Goal: Task Accomplishment & Management: Use online tool/utility

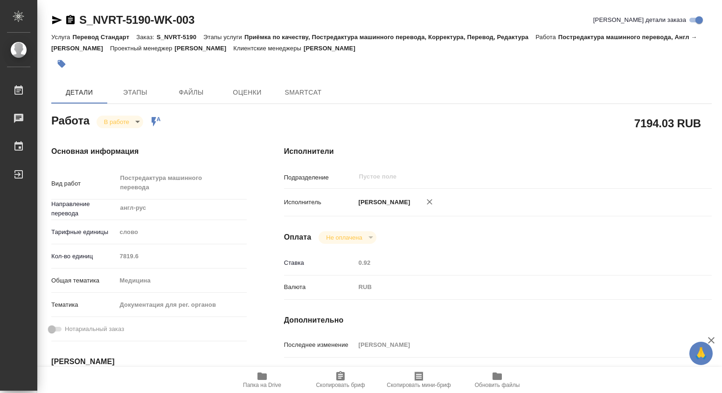
type textarea "x"
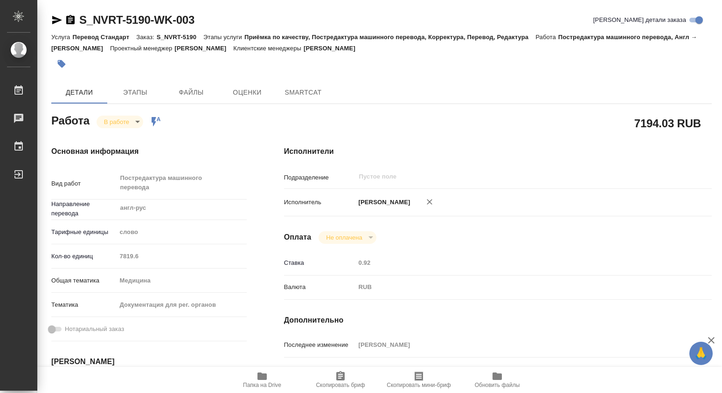
type textarea "x"
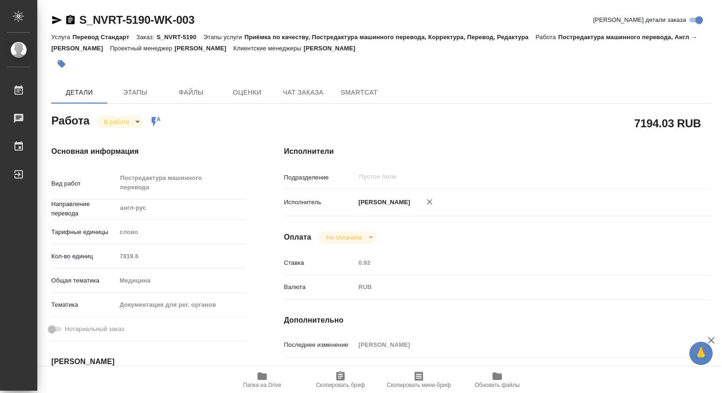
type textarea "x"
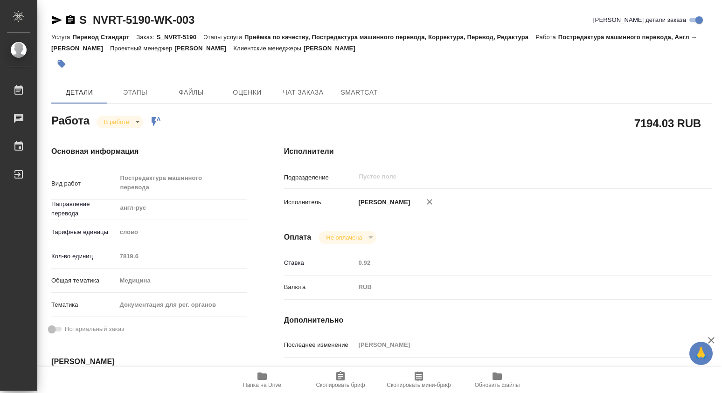
type textarea "x"
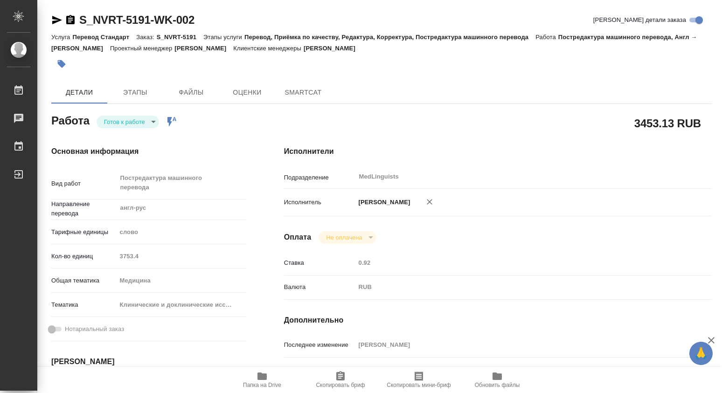
type textarea "x"
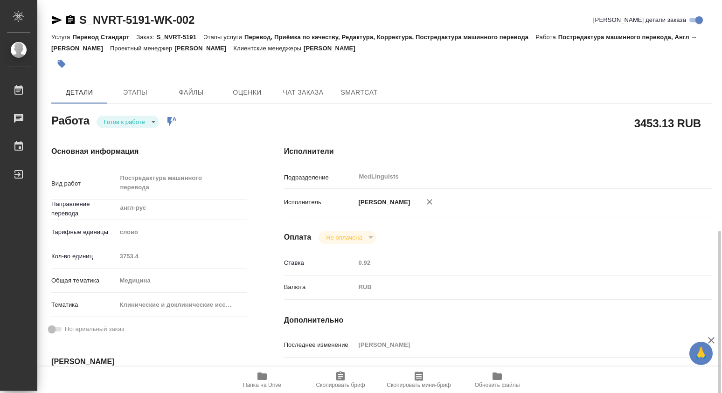
scroll to position [155, 0]
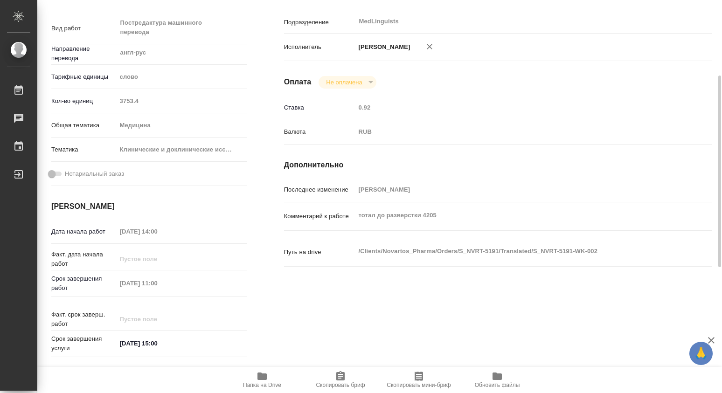
type textarea "x"
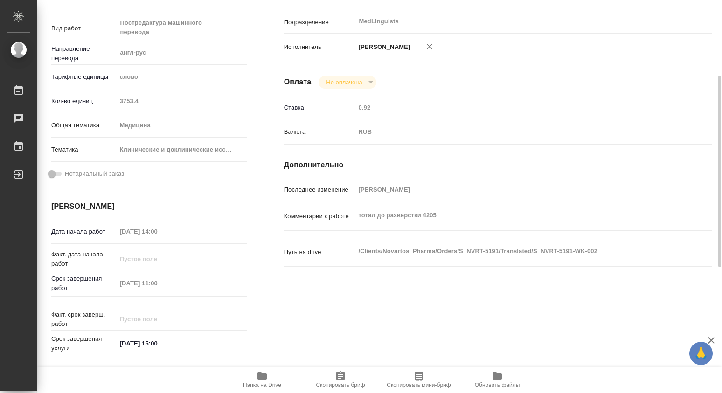
scroll to position [0, 0]
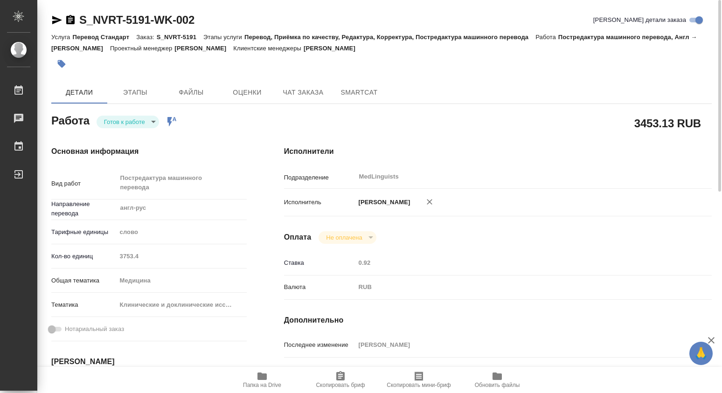
type textarea "x"
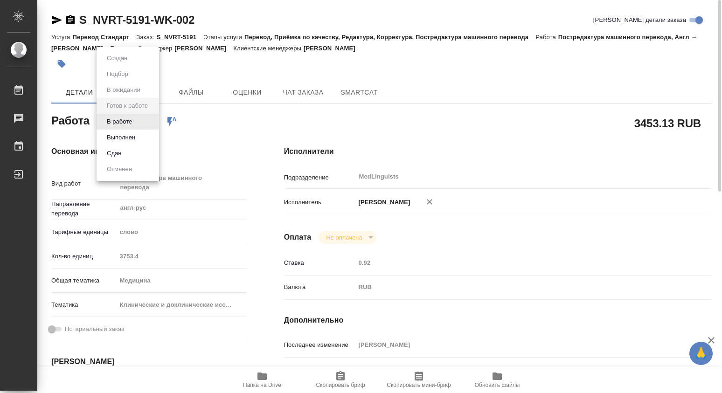
click at [151, 122] on body "🙏 .cls-1 fill:#fff; AWATERA Dmitrieva Olga Работы Чаты График Выйти S_NVRT-5191…" at bounding box center [361, 196] width 722 height 393
click at [119, 122] on button "В работе" at bounding box center [119, 122] width 31 height 10
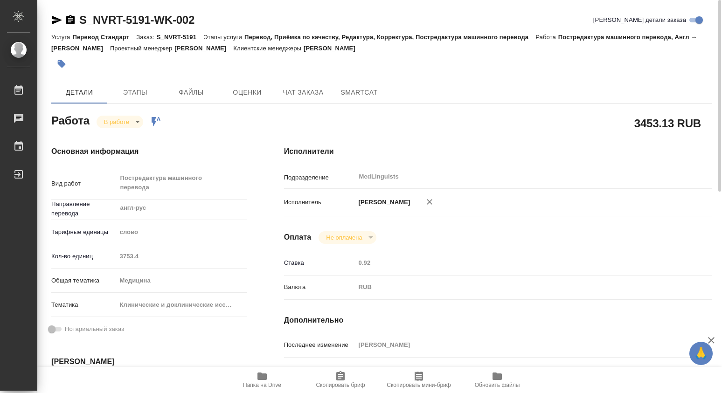
type textarea "x"
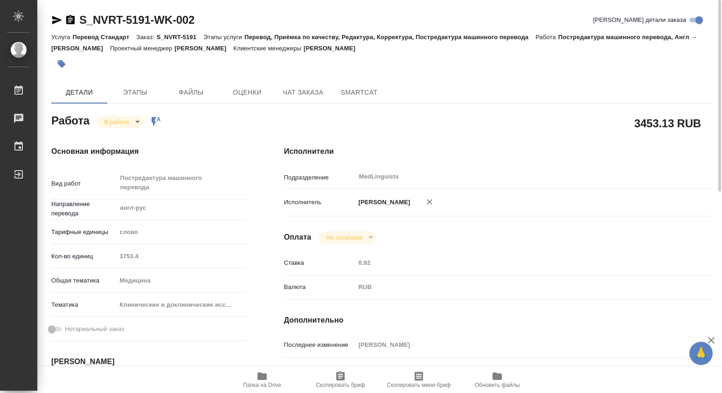
type textarea "x"
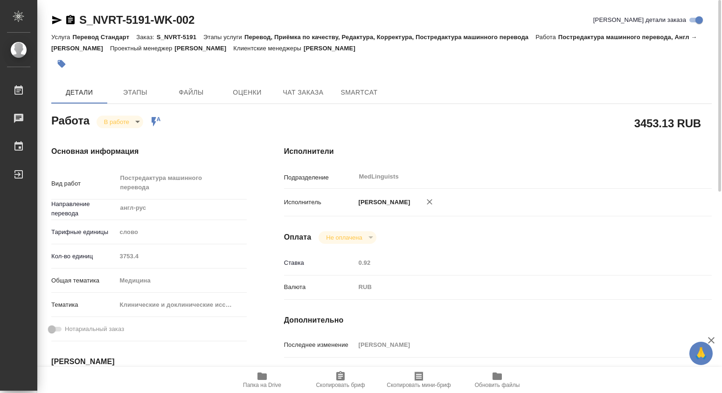
type textarea "x"
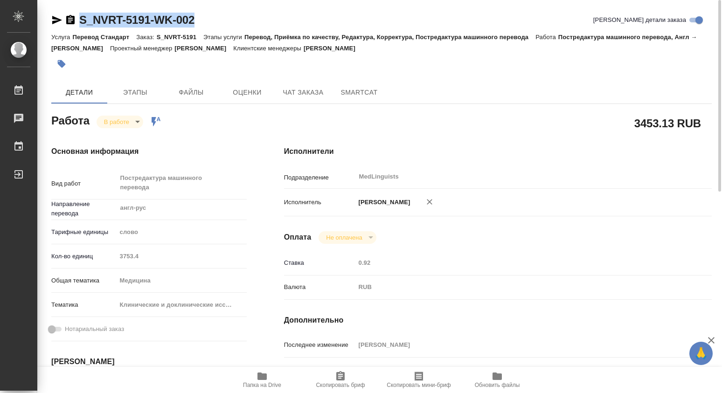
drag, startPoint x: 195, startPoint y: 20, endPoint x: 82, endPoint y: 18, distance: 113.8
click at [82, 18] on div "S_NVRT-5191-WK-002 Кратко детали заказа" at bounding box center [381, 20] width 660 height 15
copy link "S_NVRT-5191-WK-002"
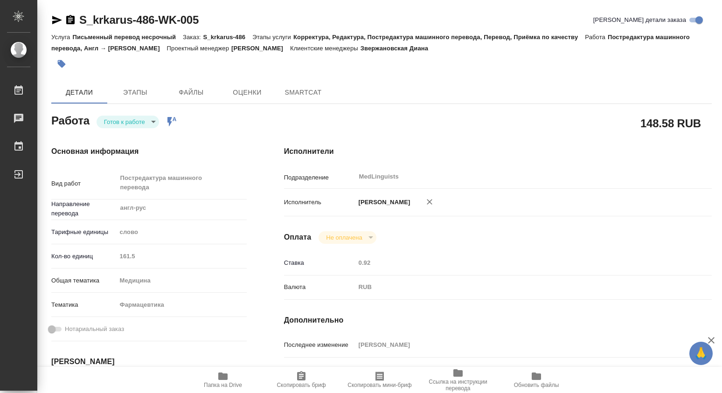
type textarea "x"
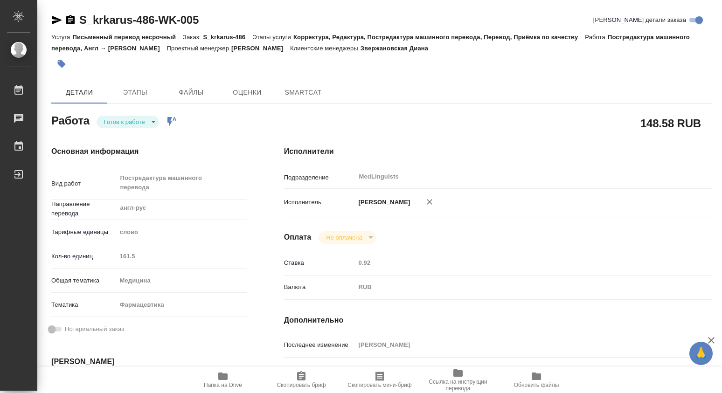
type textarea "x"
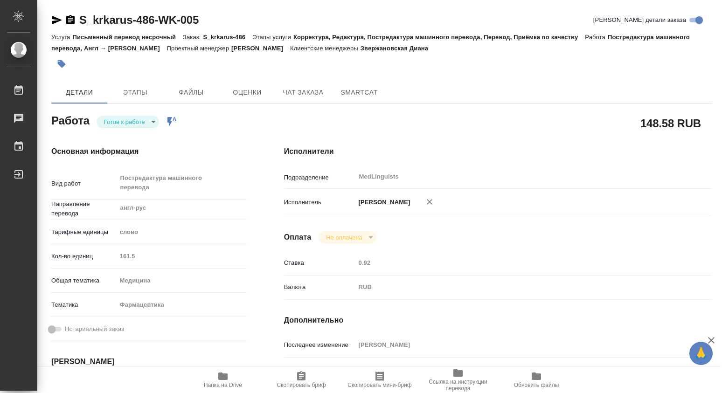
type textarea "x"
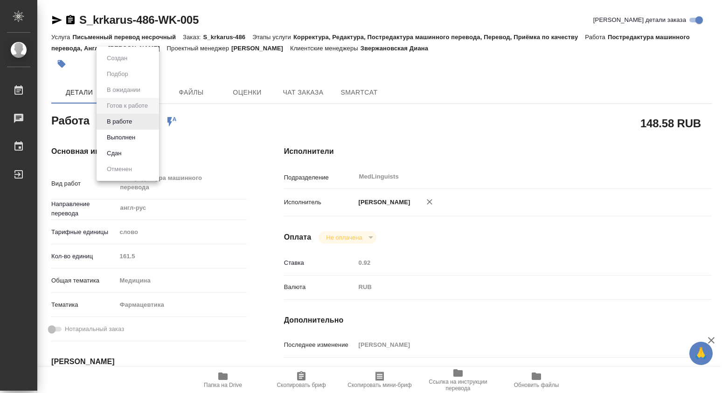
click at [152, 121] on body "🙏 .cls-1 fill:#fff; AWATERA Dmitrieva Olga Работы Чаты График Выйти S_krkarus-4…" at bounding box center [361, 196] width 722 height 393
type textarea "x"
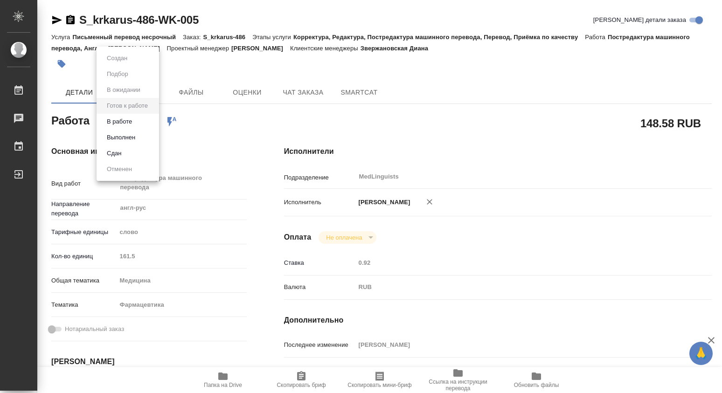
type textarea "x"
click at [128, 123] on button "В работе" at bounding box center [119, 122] width 31 height 10
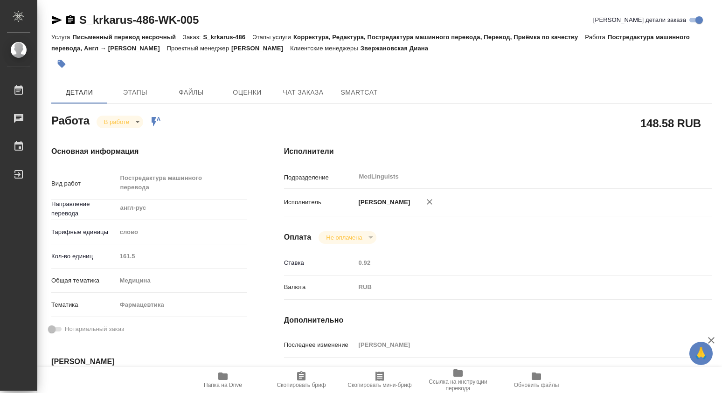
type textarea "x"
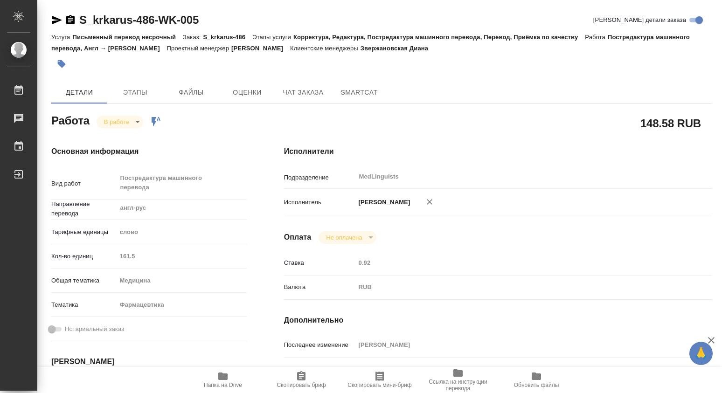
type textarea "x"
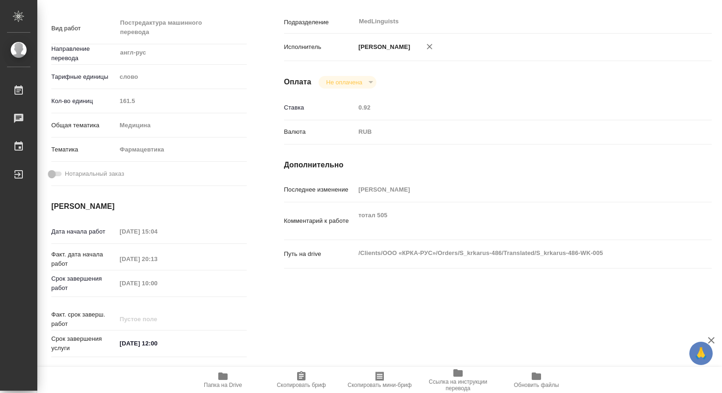
type textarea "x"
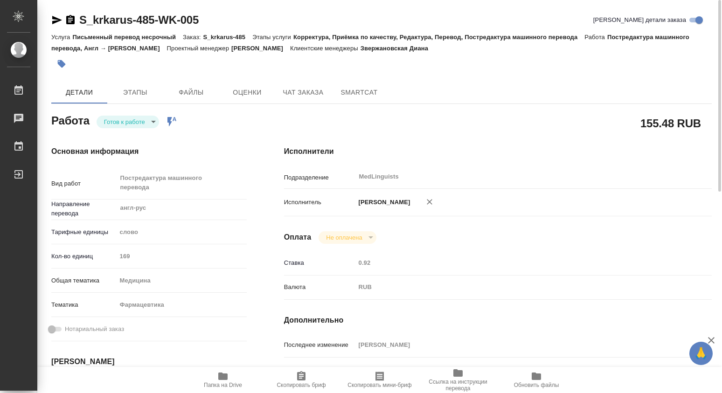
click at [153, 125] on body "🙏 .cls-1 fill:#fff; AWATERA [PERSON_NAME] 0 Чаты График Выйти S_krkarus-485-WK-…" at bounding box center [361, 196] width 722 height 393
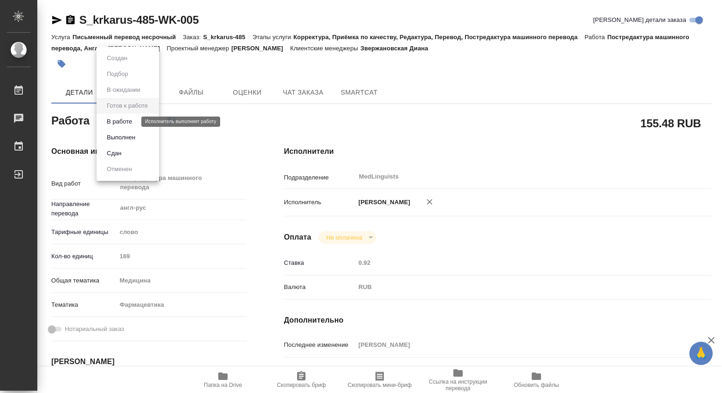
click at [132, 123] on button "В работе" at bounding box center [119, 122] width 31 height 10
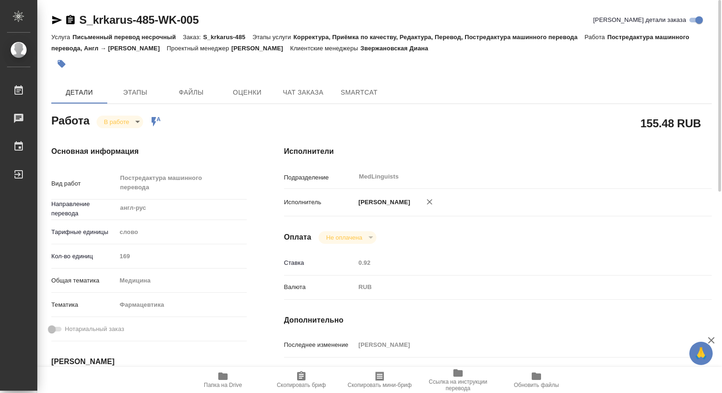
type textarea "x"
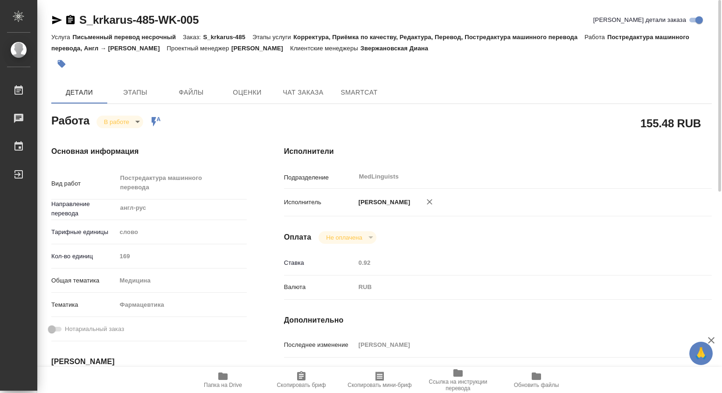
type textarea "x"
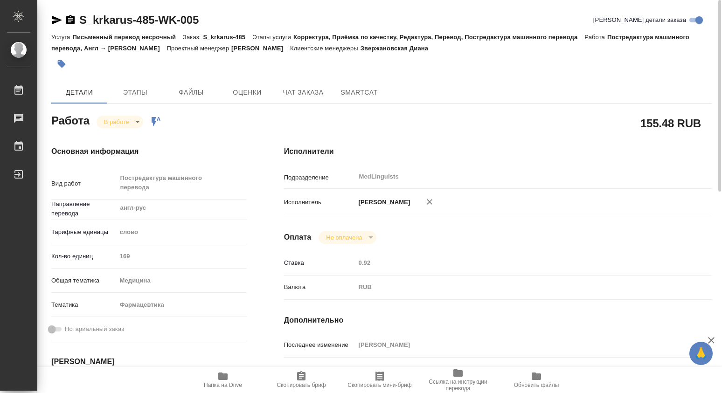
type textarea "x"
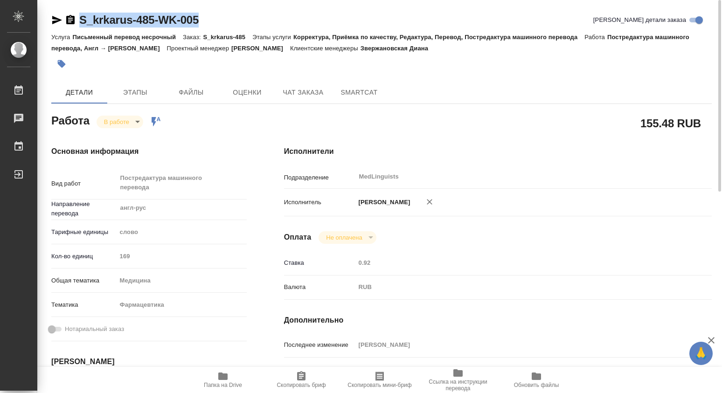
drag, startPoint x: 209, startPoint y: 19, endPoint x: 80, endPoint y: 35, distance: 130.1
click at [75, 20] on div "S_krkarus-485-WK-005 [PERSON_NAME] детали заказа" at bounding box center [381, 20] width 660 height 15
copy link "S_krkarus-485-WK-005"
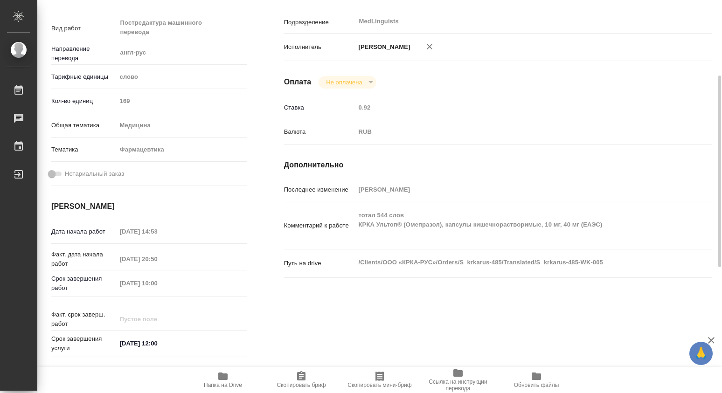
click at [302, 374] on icon "button" at bounding box center [301, 375] width 8 height 9
copy link "S_krkarus-485-WK-005"
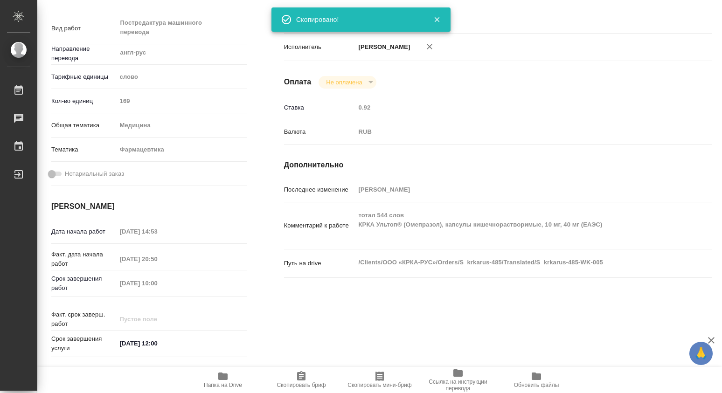
click at [437, 19] on icon "button" at bounding box center [436, 19] width 5 height 5
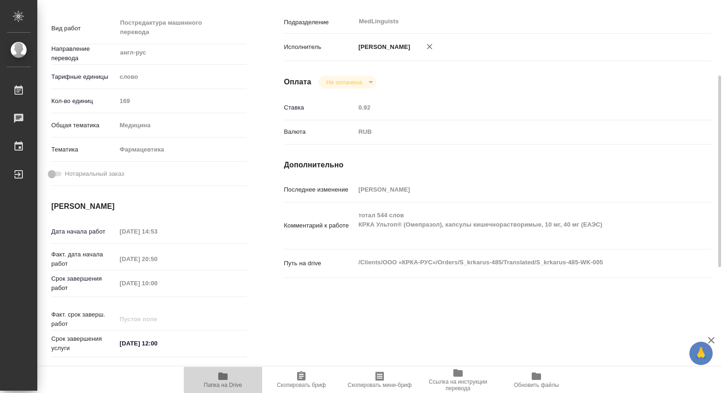
click at [228, 377] on icon "button" at bounding box center [222, 376] width 9 height 7
click at [220, 379] on icon "button" at bounding box center [222, 376] width 9 height 7
click at [673, 14] on div "MedLinguists ​" at bounding box center [515, 21] width 321 height 17
